Goal: Find specific page/section: Find specific page/section

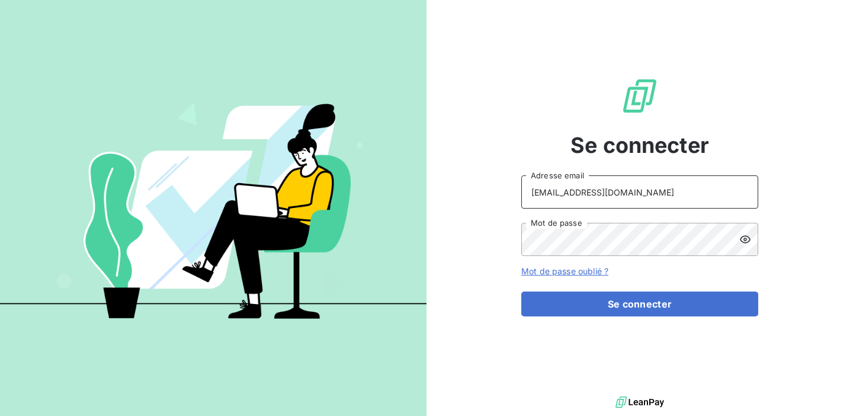
drag, startPoint x: 632, startPoint y: 190, endPoint x: 432, endPoint y: 196, distance: 199.8
click at [432, 196] on div "Se connecter [EMAIL_ADDRESS][DOMAIN_NAME] Adresse email Mot de passe Mot de pas…" at bounding box center [640, 196] width 427 height 393
type input "admin@atypique"
click at [469, 235] on div "Se connecter admin@atypique Adresse email Mot de passe Mot de passe oublié ? Se…" at bounding box center [640, 196] width 427 height 393
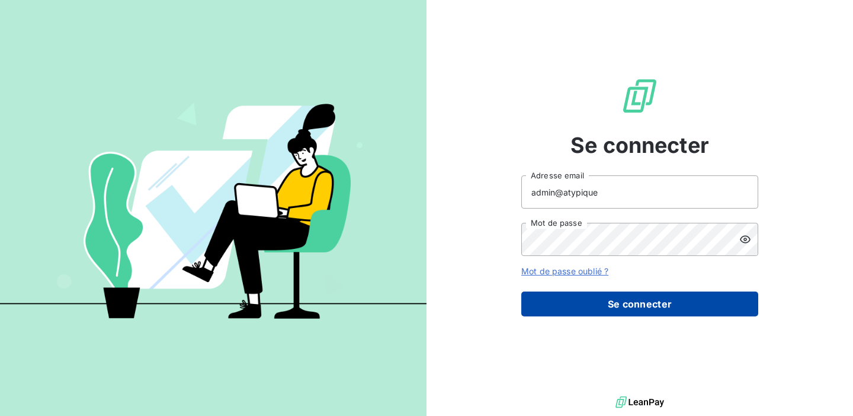
click at [667, 307] on button "Se connecter" at bounding box center [639, 304] width 237 height 25
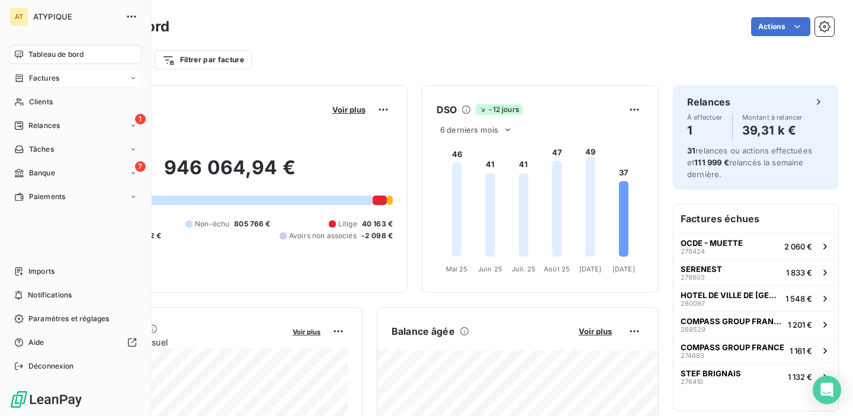
click at [36, 78] on span "Factures" at bounding box center [44, 78] width 30 height 11
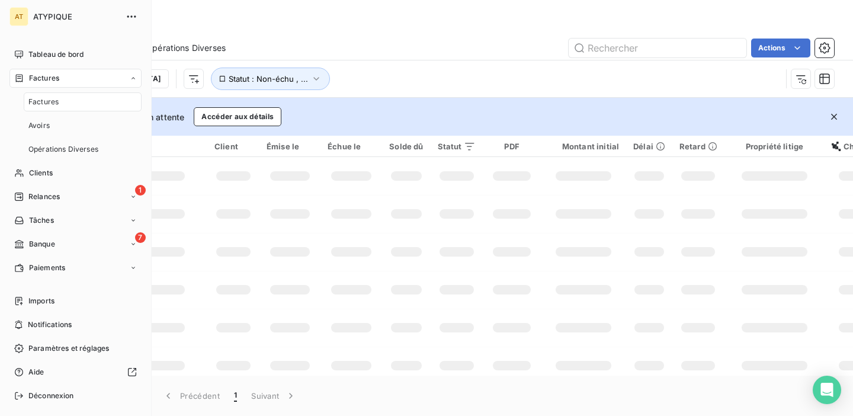
click at [49, 98] on span "Factures" at bounding box center [43, 102] width 30 height 11
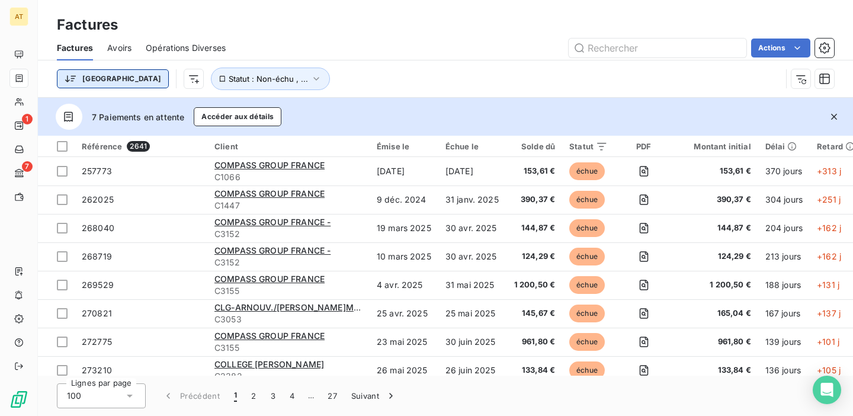
click at [91, 84] on html "AT 1 7 Factures Factures Avoirs Opérations Diverses Actions Trier Statut : Non-…" at bounding box center [426, 208] width 853 height 416
drag, startPoint x: 359, startPoint y: 48, endPoint x: 162, endPoint y: 52, distance: 197.3
click at [357, 48] on html "AT 1 7 Factures Factures Avoirs Opérations Diverses Actions Trier Statut : Non-…" at bounding box center [426, 208] width 853 height 416
click at [138, 85] on html "AT 1 7 Factures Factures Avoirs Opérations Diverses Actions Trier Statut : Non-…" at bounding box center [426, 208] width 853 height 416
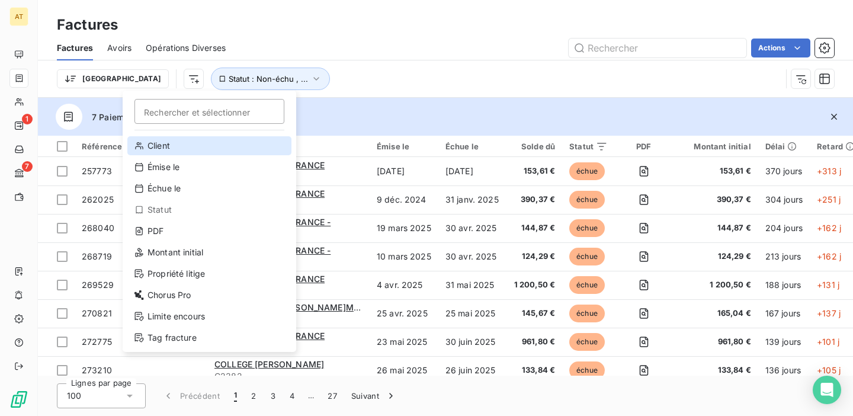
click at [155, 149] on div "Client" at bounding box center [209, 145] width 164 height 19
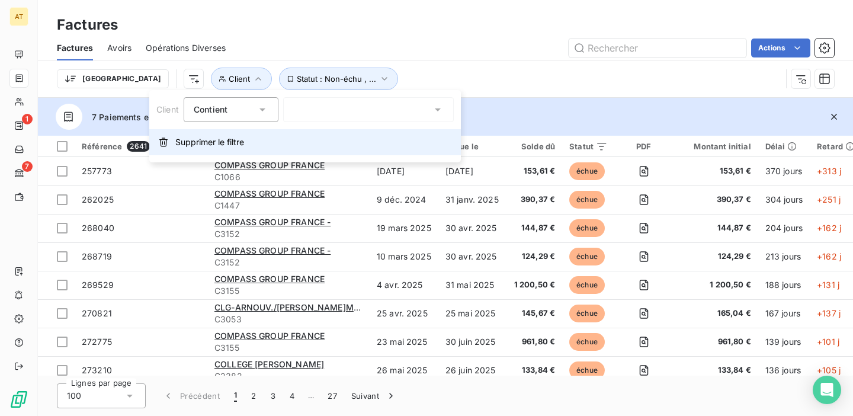
click at [206, 139] on span "Supprimer le filtre" at bounding box center [209, 142] width 69 height 12
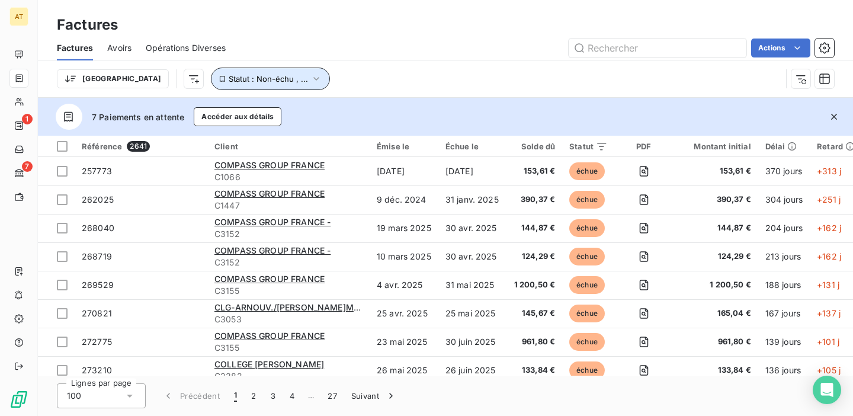
click at [310, 78] on icon "button" at bounding box center [316, 79] width 12 height 12
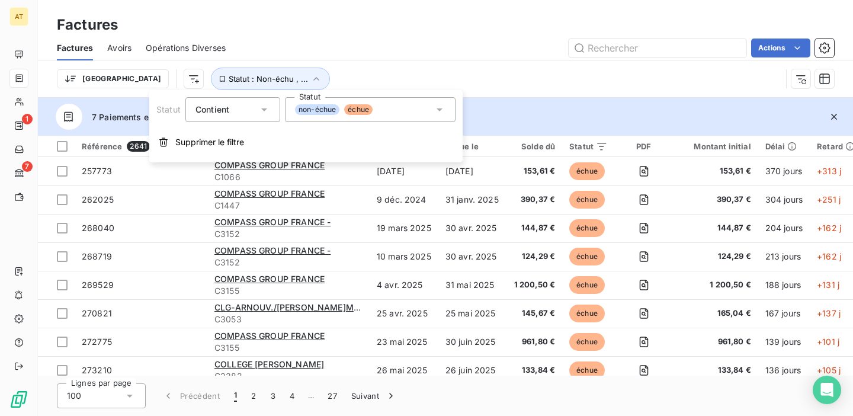
click at [332, 60] on div "Trier Statut : Non-échu , ..." at bounding box center [445, 78] width 777 height 37
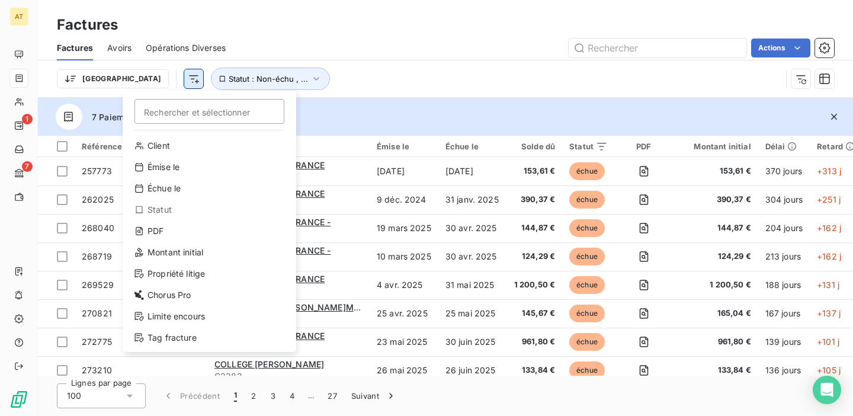
click at [136, 81] on html "AT 1 7 Factures Factures Avoirs Opérations Diverses Actions Trier Rechercher et…" at bounding box center [426, 208] width 853 height 416
click at [168, 339] on div "Tag fracture" at bounding box center [209, 337] width 164 height 19
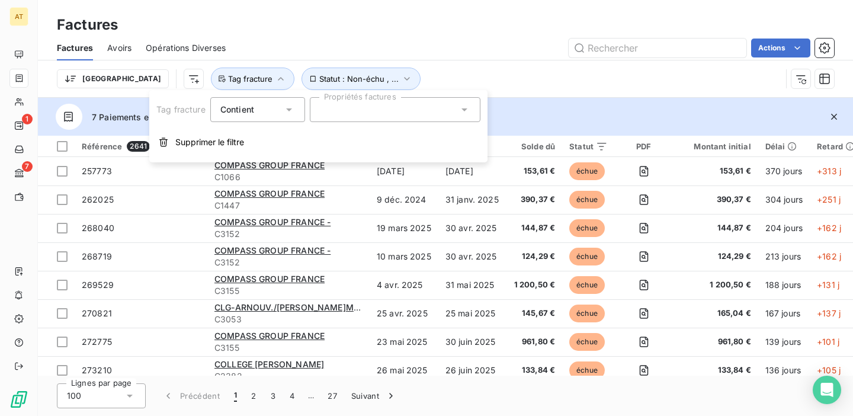
click at [378, 110] on div at bounding box center [395, 109] width 171 height 25
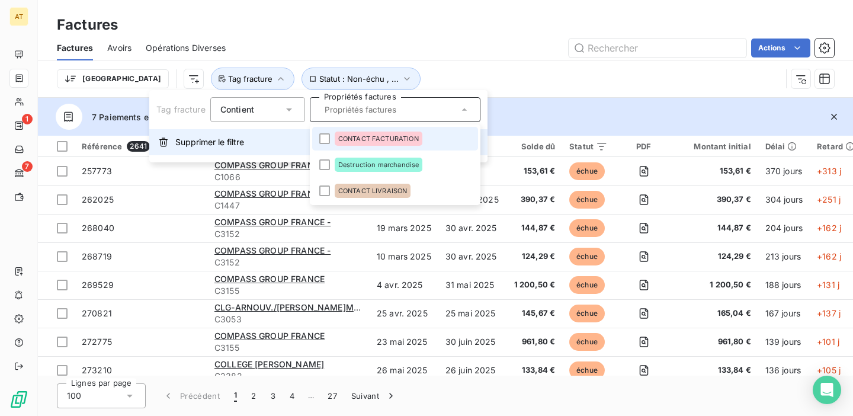
click at [216, 139] on span "Supprimer le filtre" at bounding box center [209, 142] width 69 height 12
